Goal: Find specific page/section: Find specific page/section

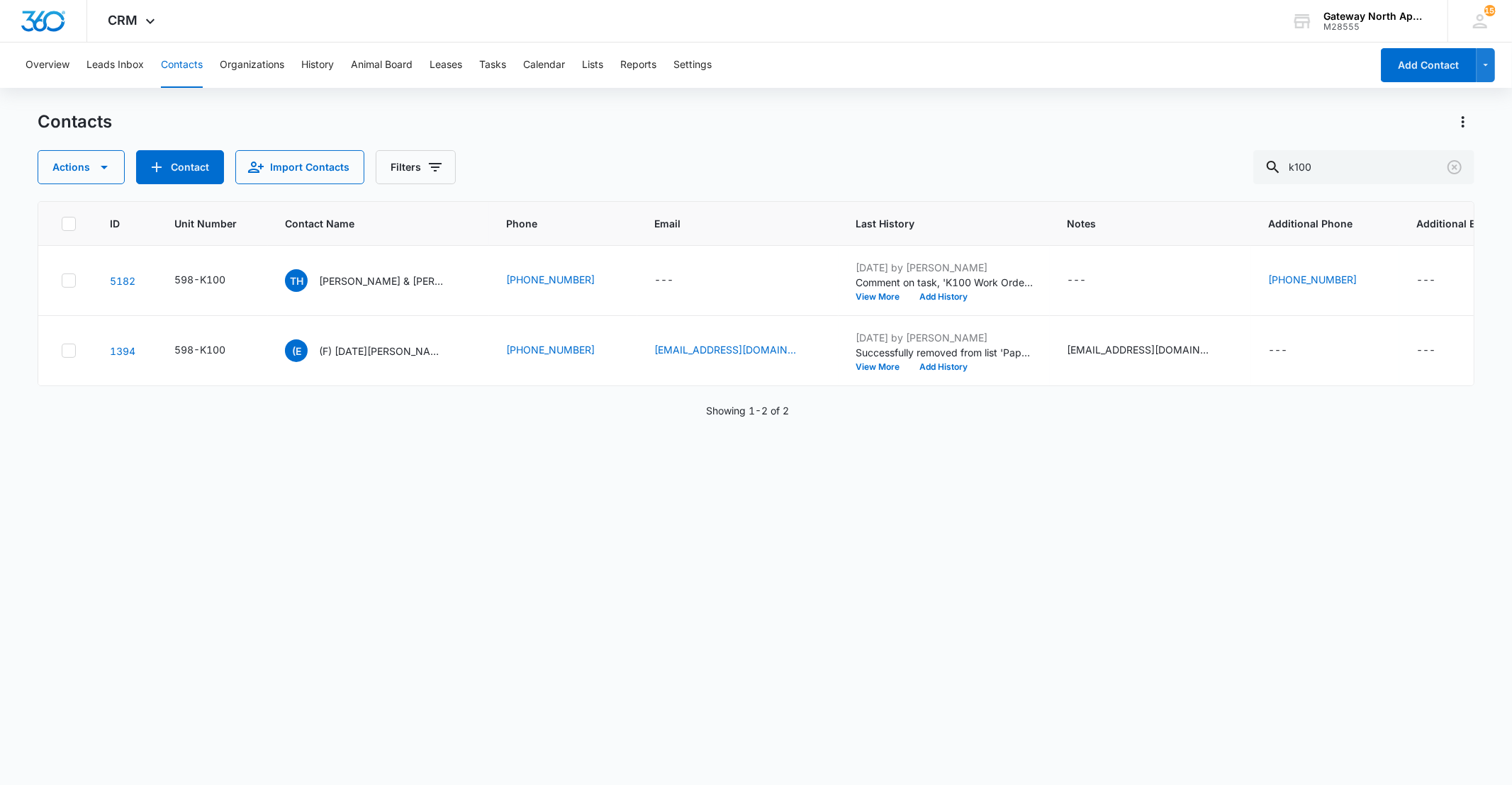
drag, startPoint x: 1355, startPoint y: 166, endPoint x: 1257, endPoint y: 181, distance: 99.1
click at [1257, 181] on div "Actions Contact Import Contacts Filters k100" at bounding box center [756, 167] width 1436 height 34
type input "g"
drag, startPoint x: 1333, startPoint y: 168, endPoint x: 1263, endPoint y: 168, distance: 70.0
click at [1263, 168] on div "Actions Contact Import Contacts Filters d" at bounding box center [756, 167] width 1436 height 34
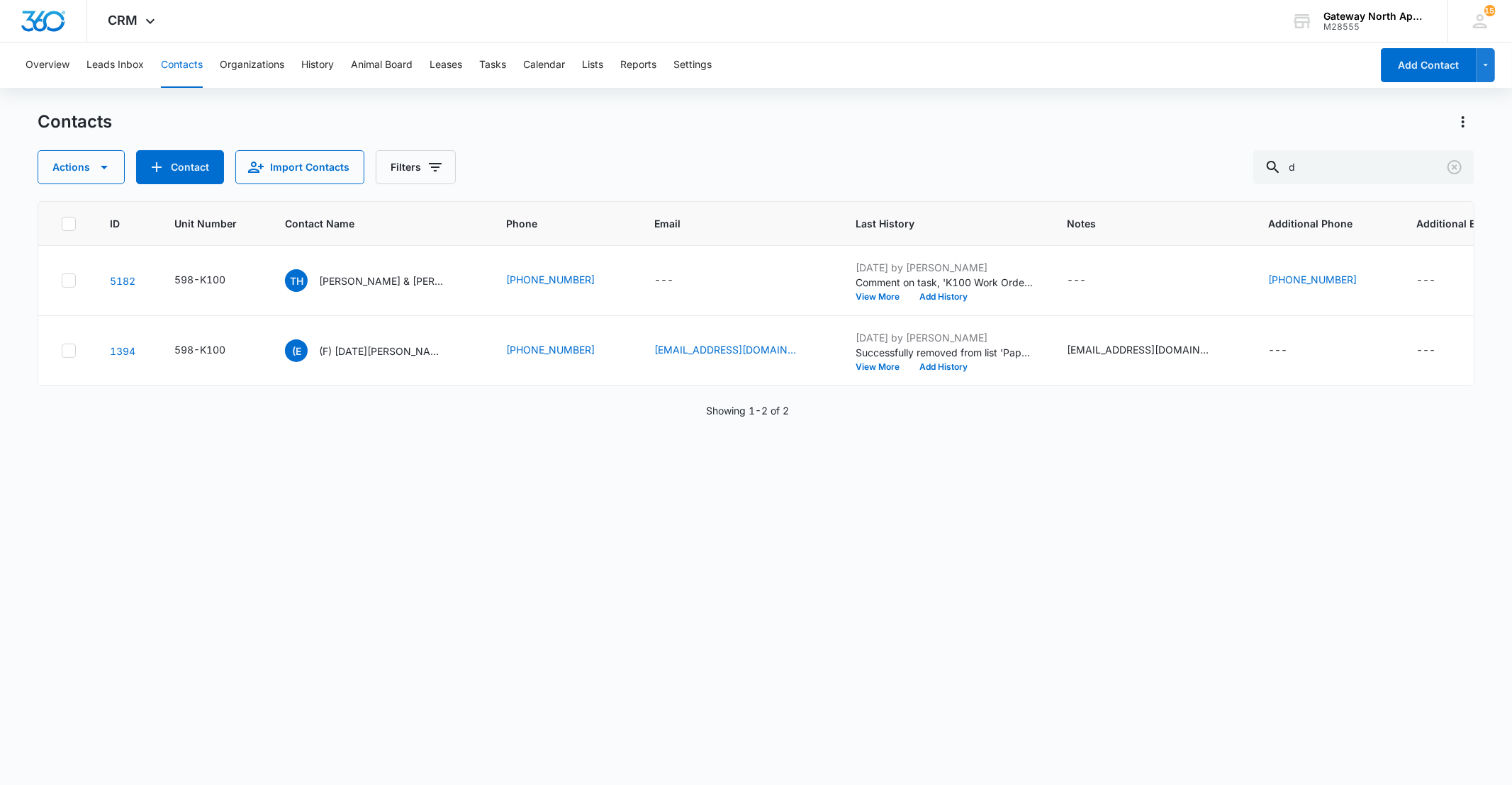
type input "b"
click at [1310, 165] on input "b" at bounding box center [1364, 167] width 221 height 34
type input "i106"
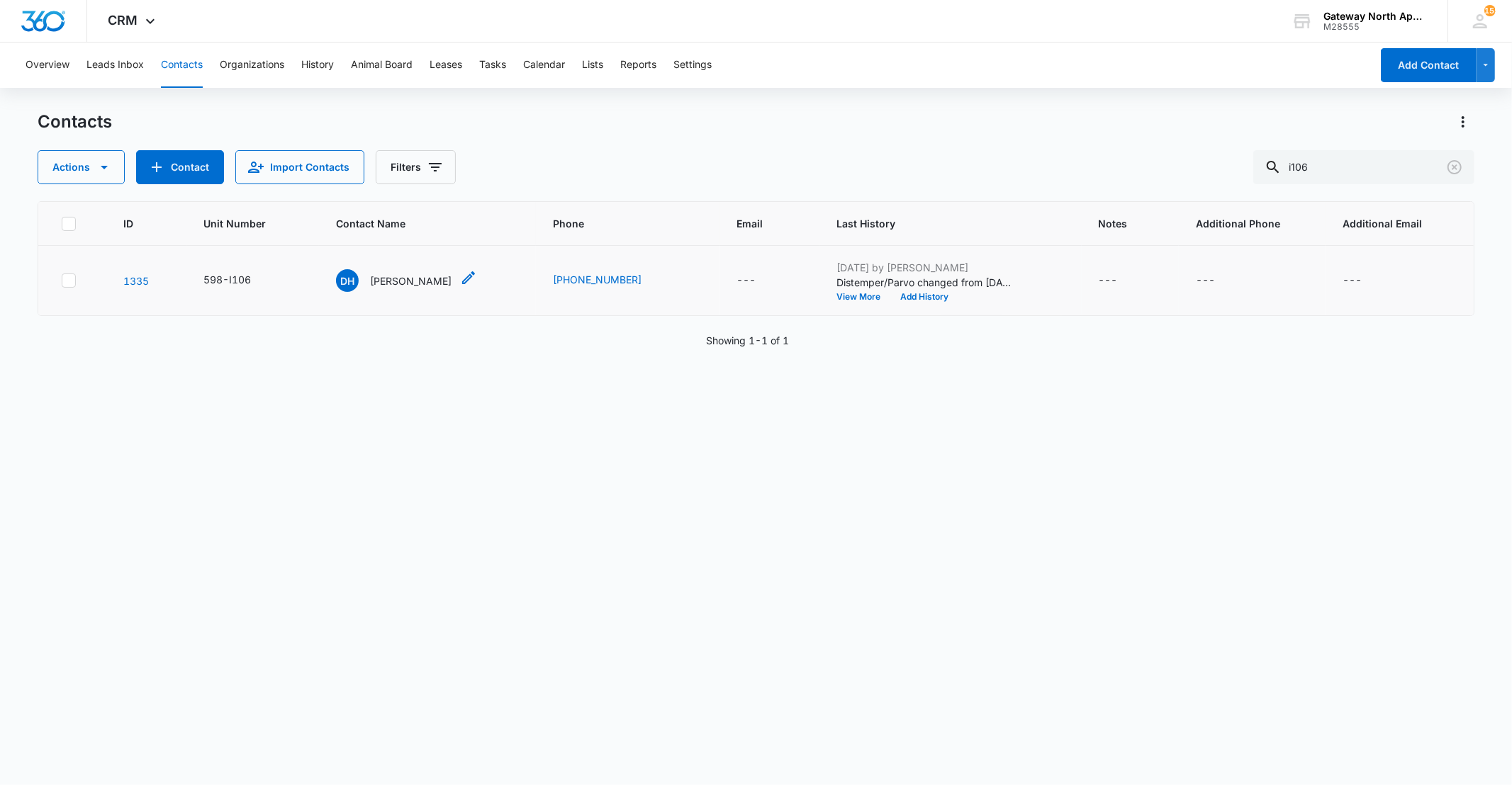
click at [385, 282] on p "[PERSON_NAME]" at bounding box center [410, 281] width 81 height 15
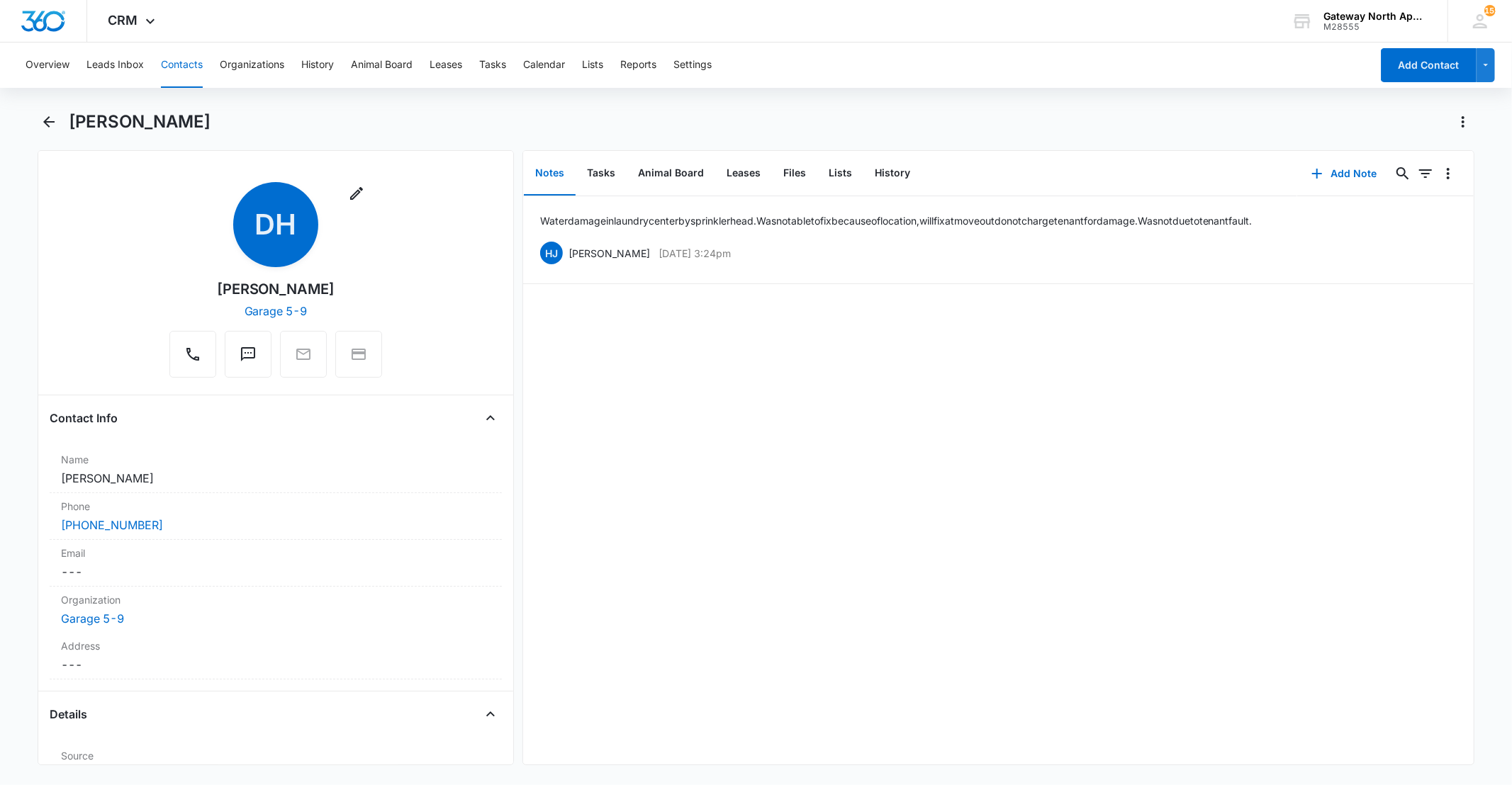
click at [173, 59] on button "Contacts" at bounding box center [182, 65] width 42 height 46
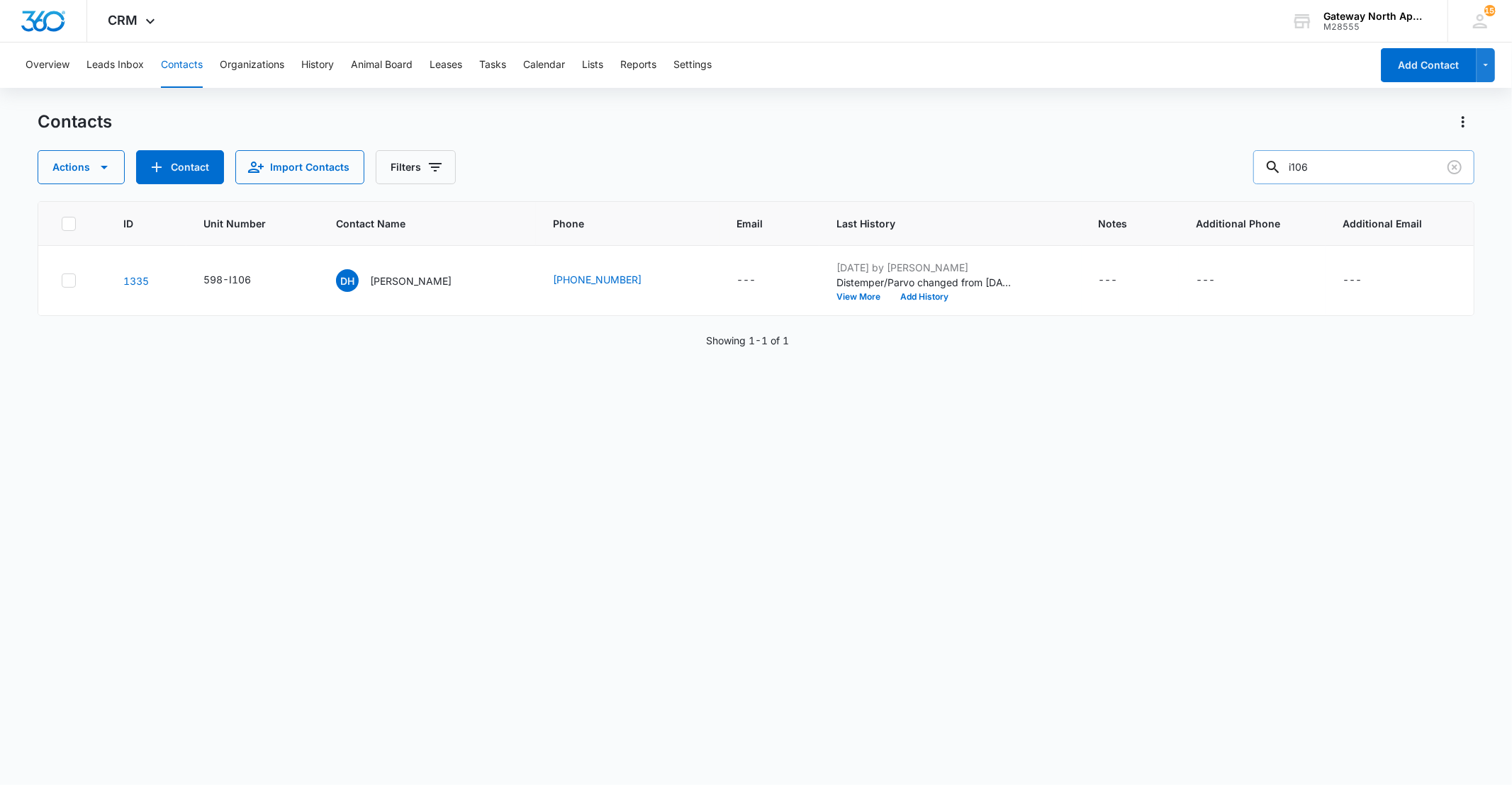
click at [1457, 179] on div at bounding box center [1453, 167] width 23 height 34
click at [398, 282] on p "[PERSON_NAME]" at bounding box center [410, 281] width 81 height 15
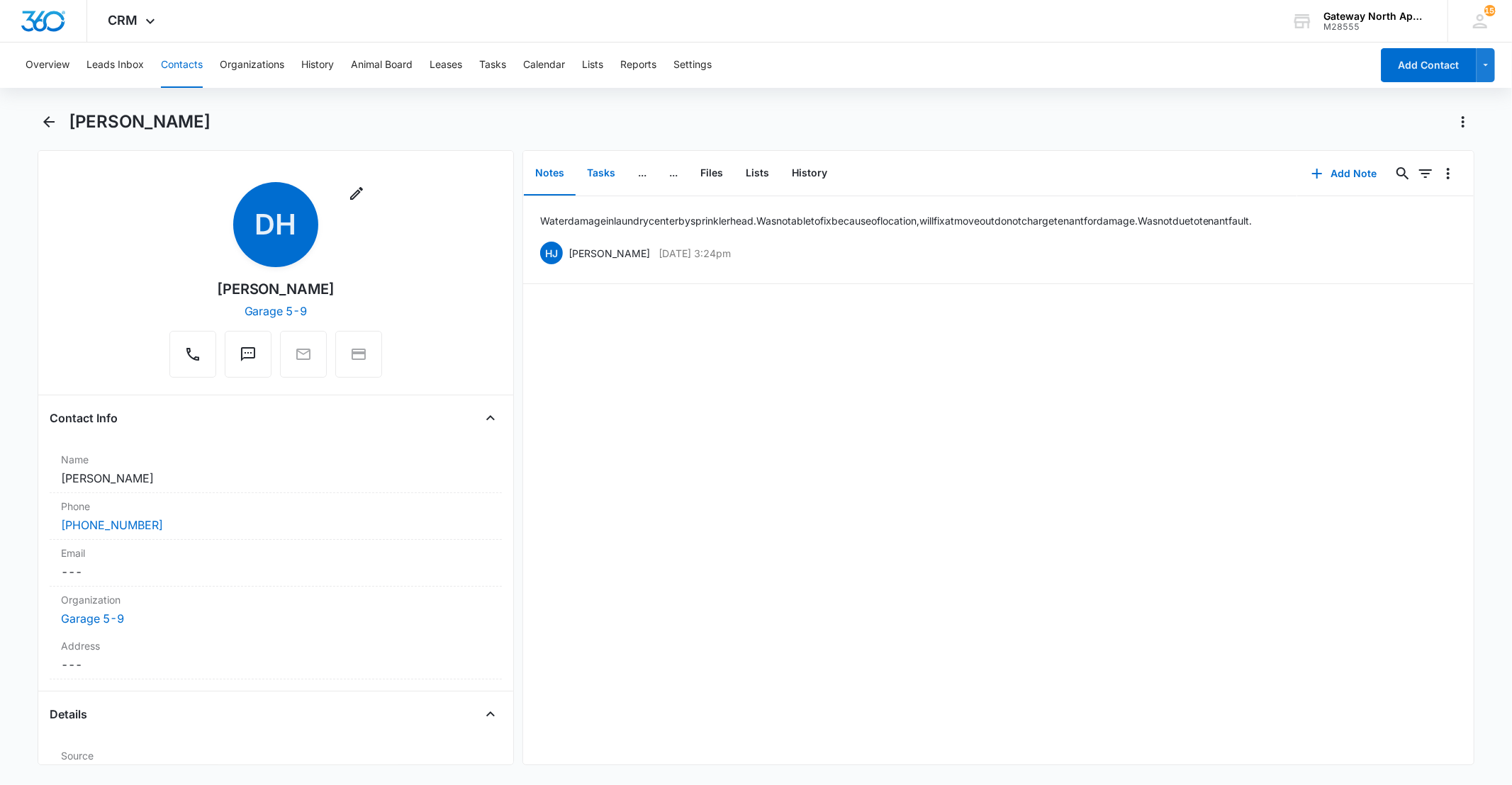
click at [604, 172] on button "Tasks" at bounding box center [601, 174] width 51 height 44
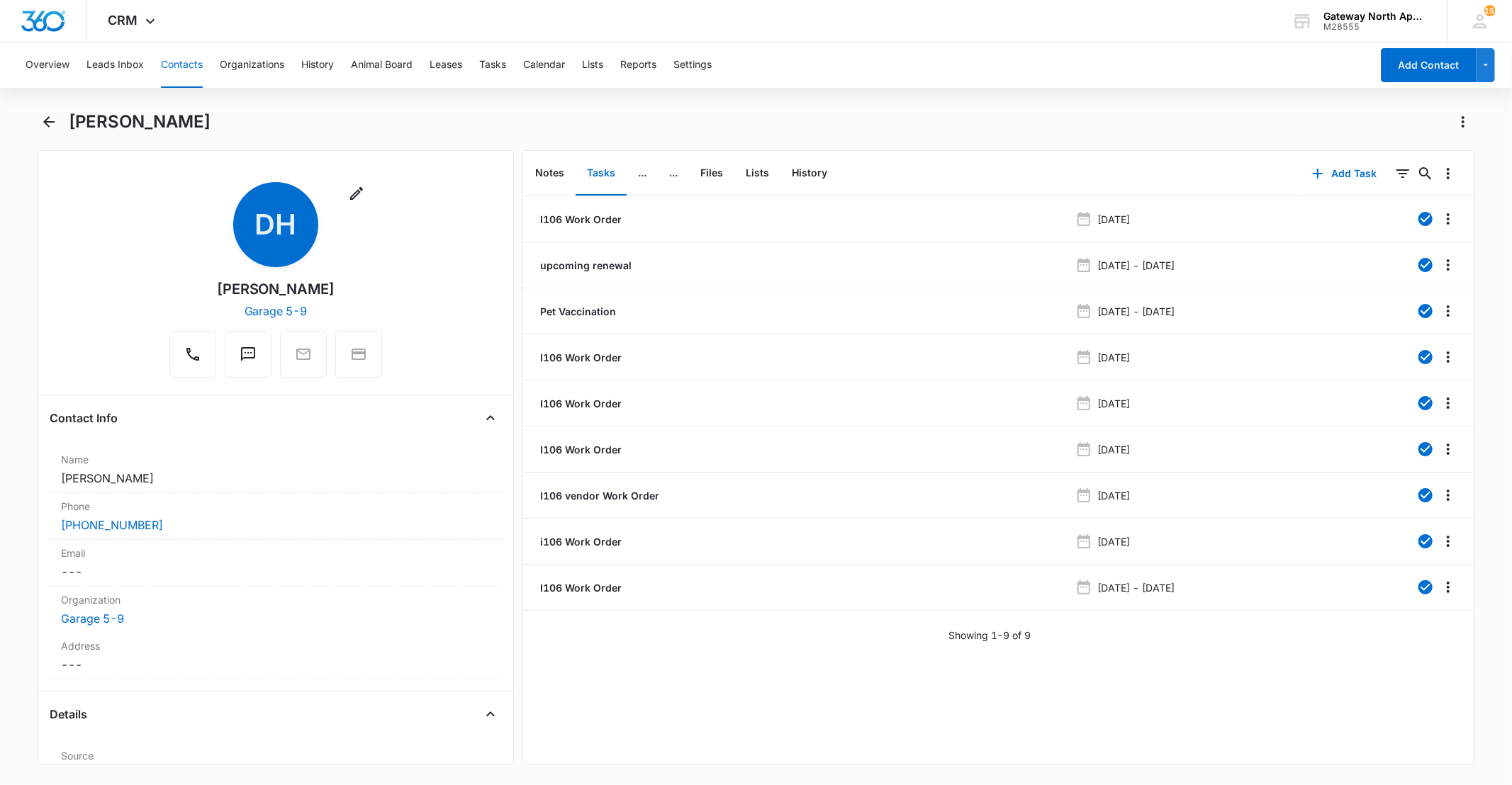
drag, startPoint x: 184, startPoint y: 54, endPoint x: 207, endPoint y: 59, distance: 23.5
click at [184, 55] on button "Contacts" at bounding box center [182, 65] width 42 height 46
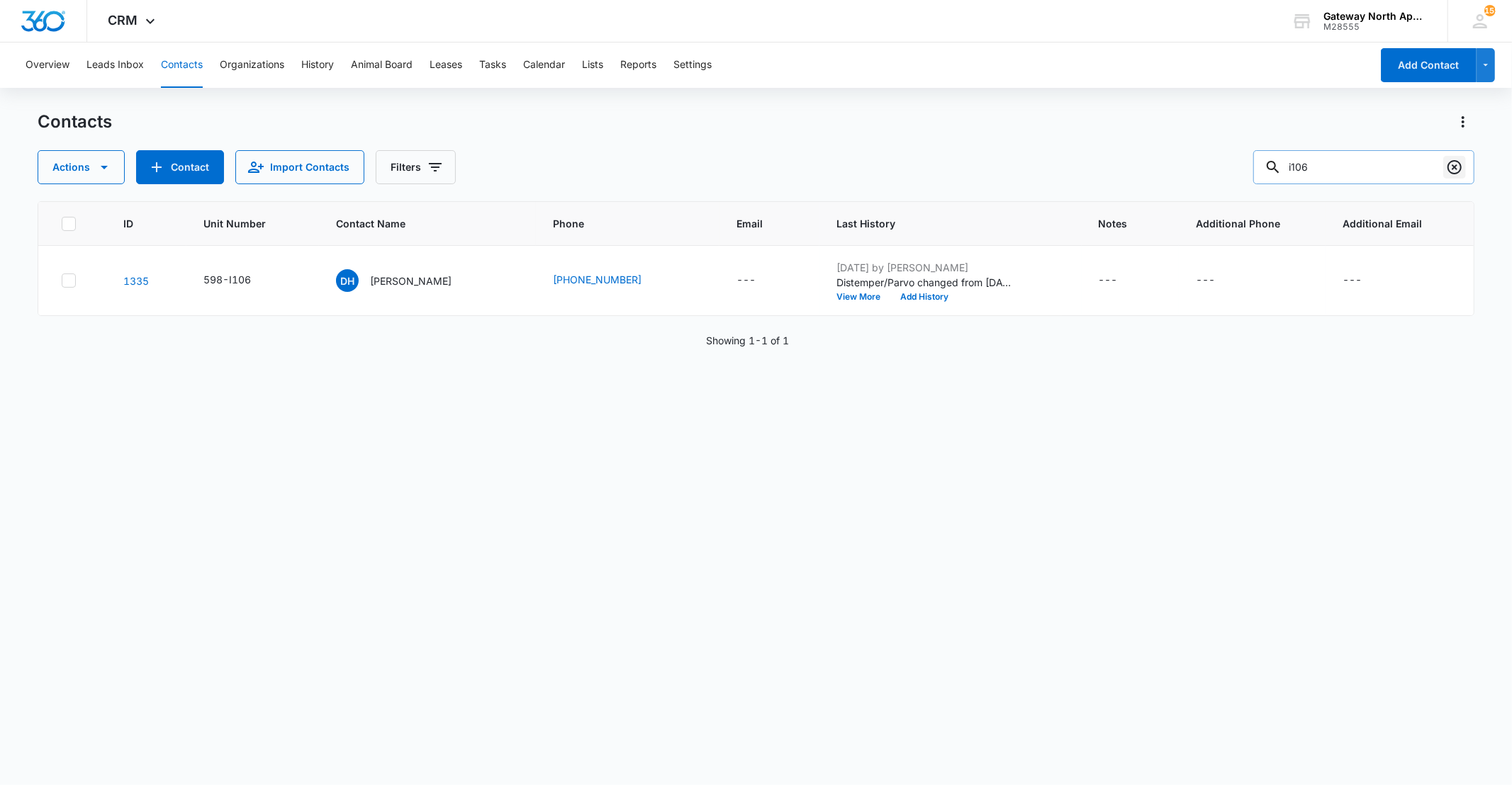
click at [1451, 168] on icon "Clear" at bounding box center [1454, 167] width 17 height 17
